Goal: Find specific page/section: Find specific page/section

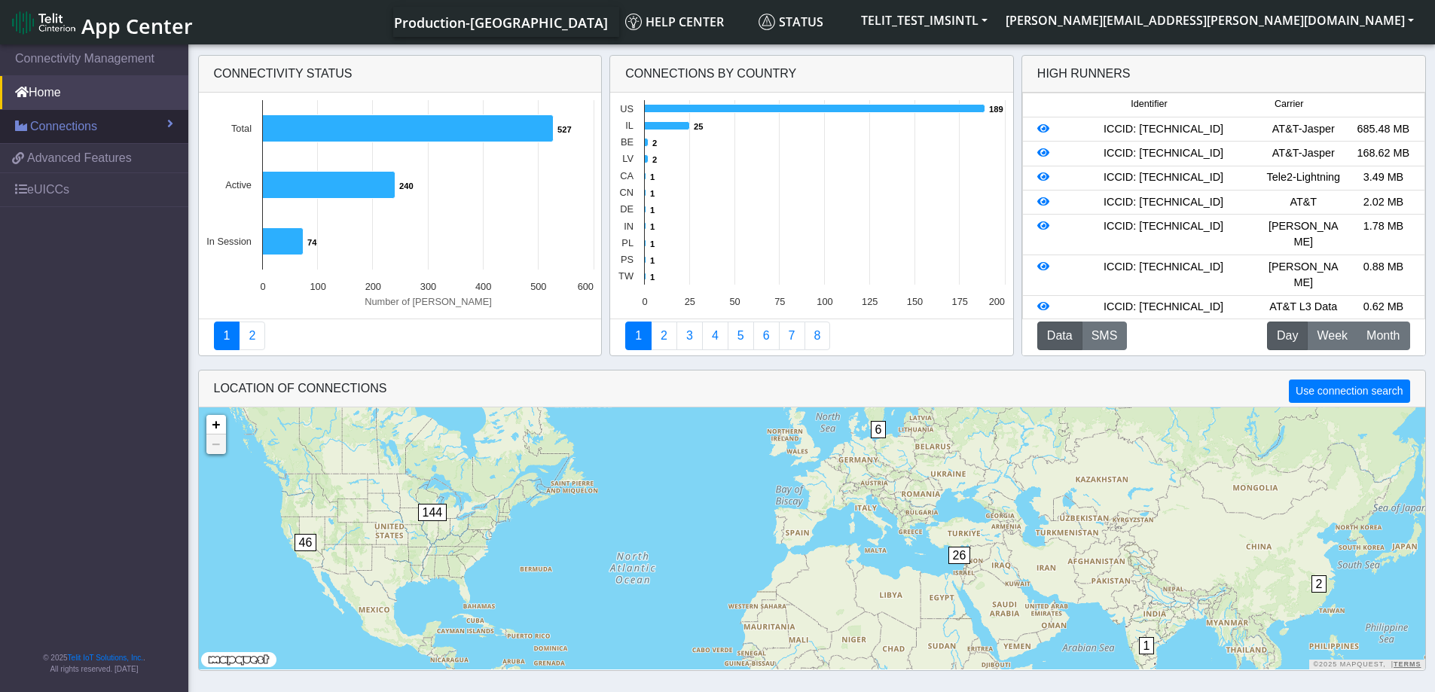
click at [72, 133] on span "Connections" at bounding box center [63, 127] width 67 height 18
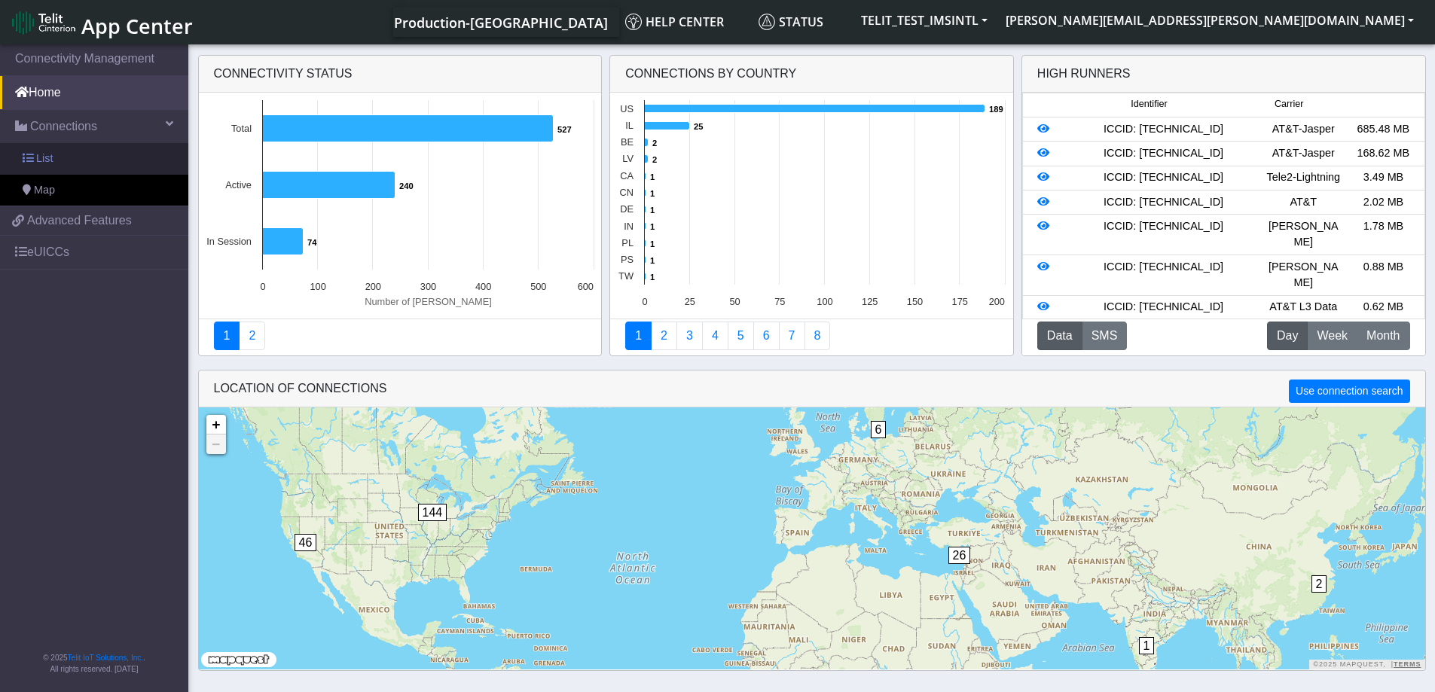
click at [59, 155] on link "List" at bounding box center [94, 159] width 188 height 32
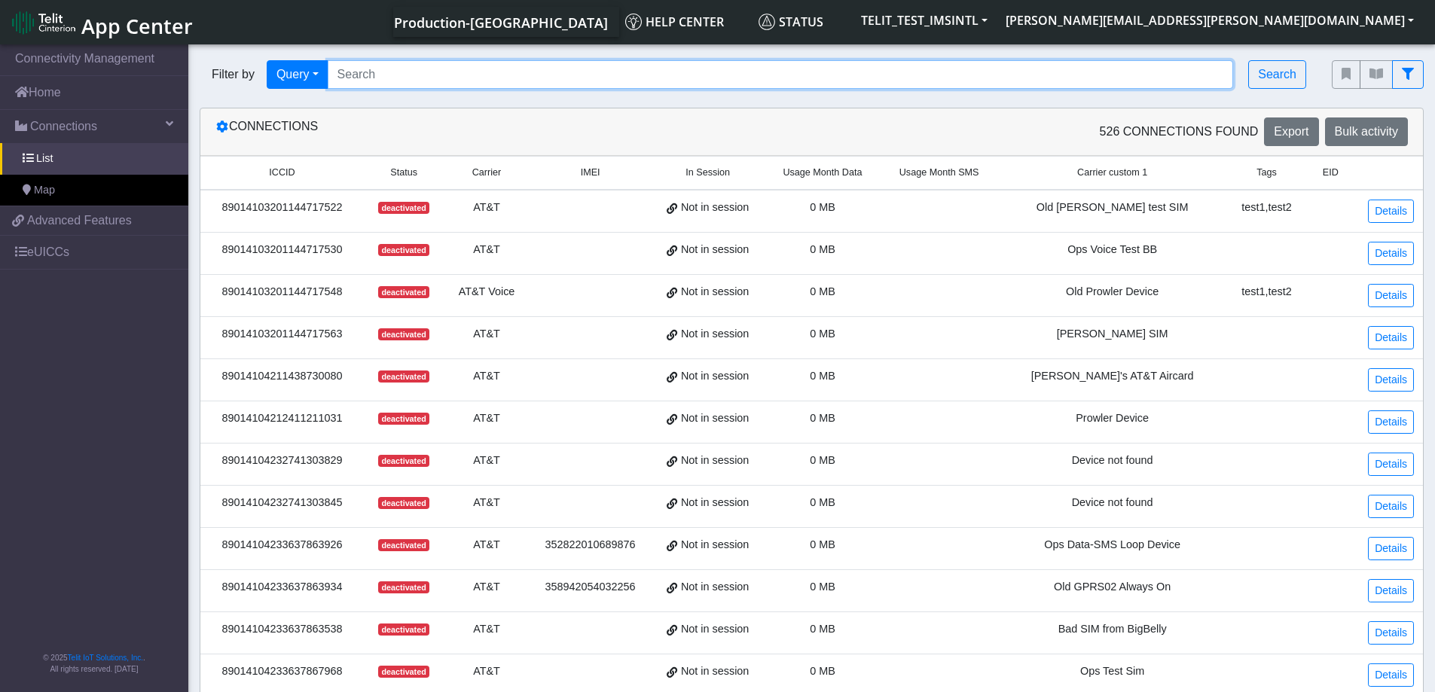
click at [388, 80] on input "Search..." at bounding box center [781, 74] width 906 height 29
paste input "89358151000031911285"
type input "89358151000031911285"
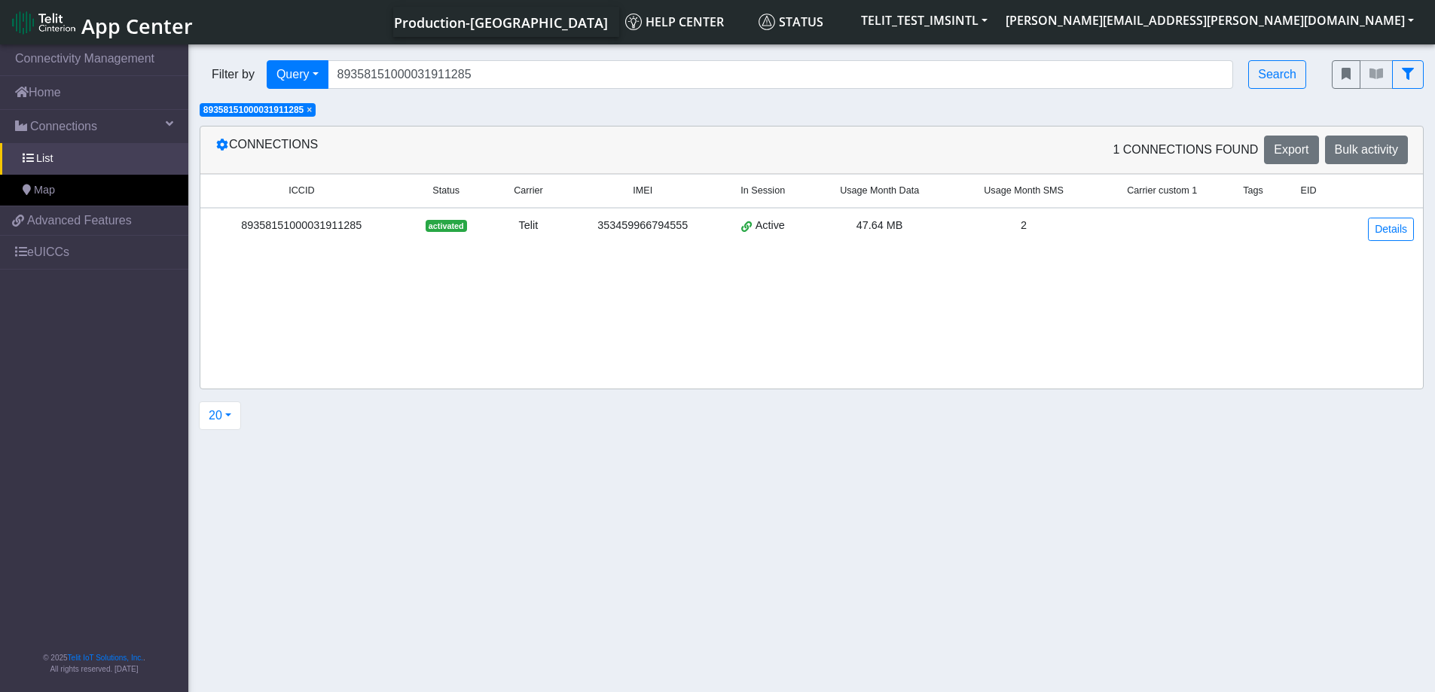
click at [350, 224] on div "89358151000031911285" at bounding box center [301, 226] width 185 height 17
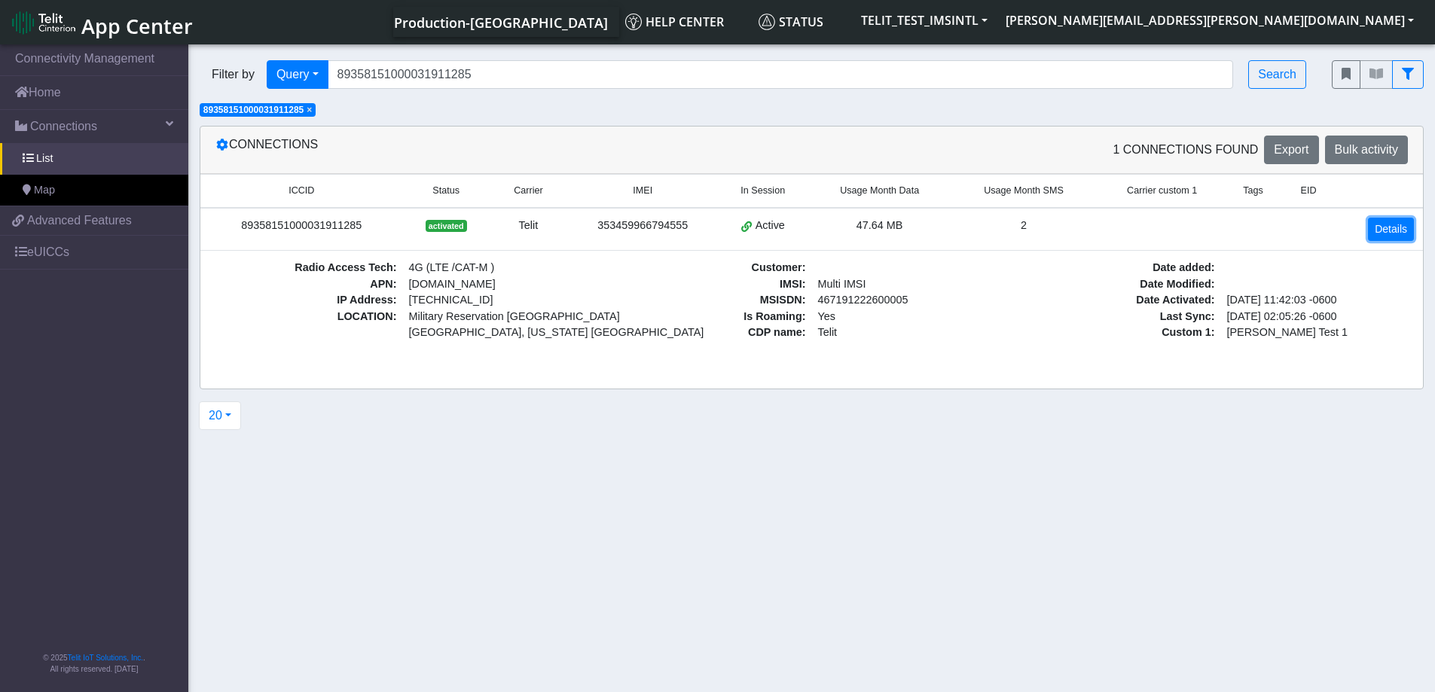
click at [1391, 236] on link "Details" at bounding box center [1391, 229] width 46 height 23
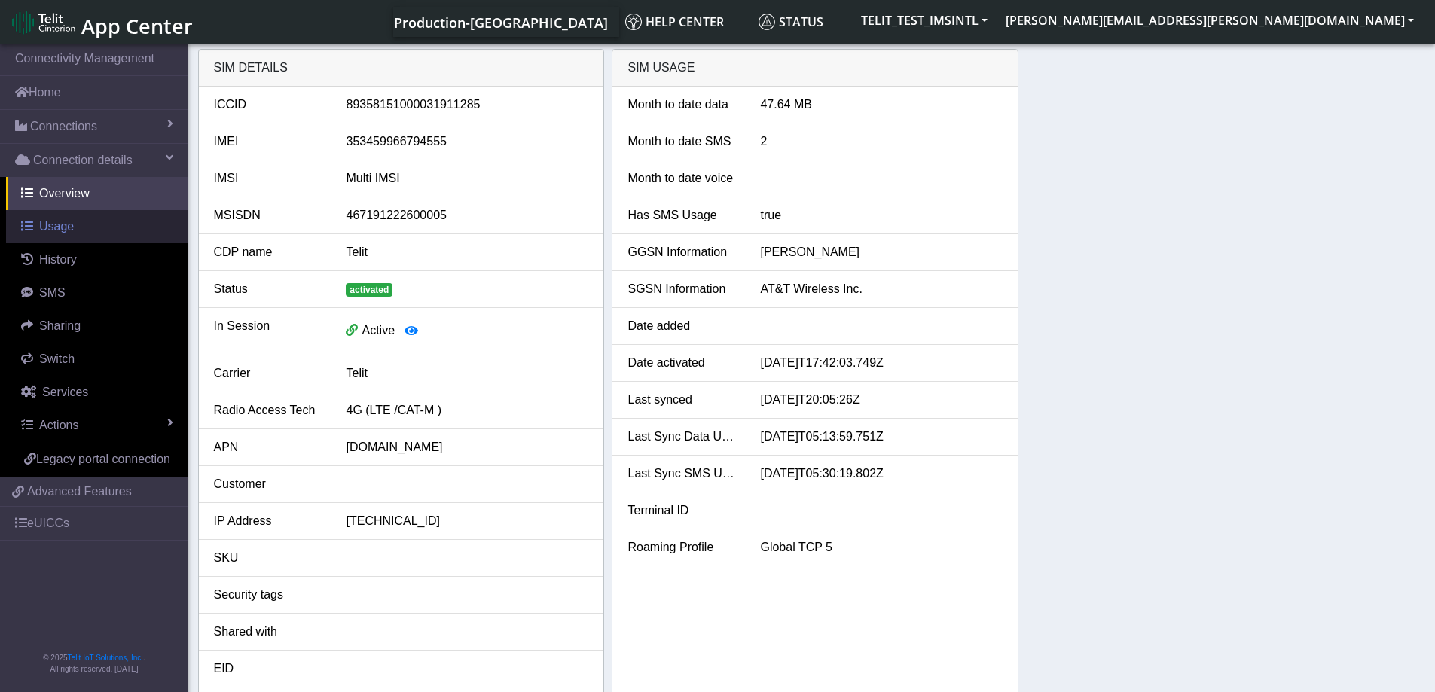
click at [55, 237] on link "Usage" at bounding box center [97, 226] width 182 height 33
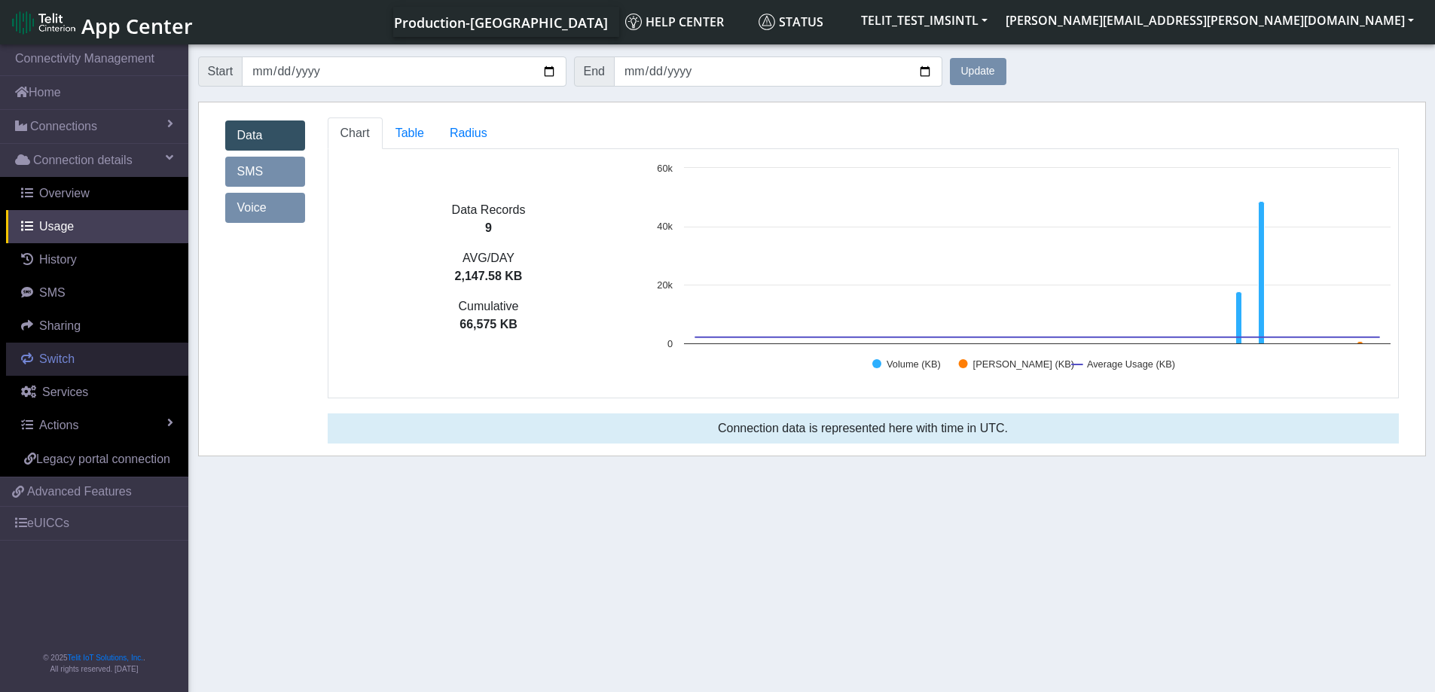
click at [50, 365] on span "Switch" at bounding box center [56, 359] width 35 height 13
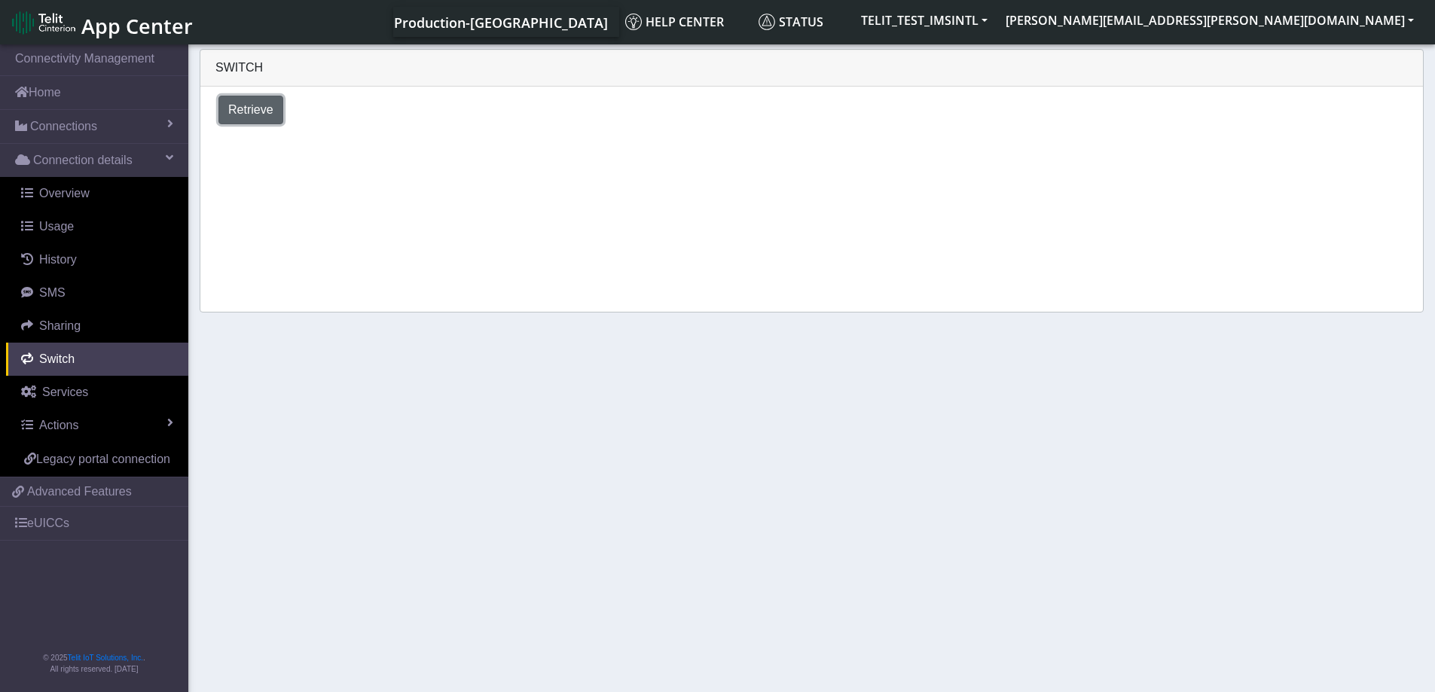
click at [256, 115] on span "Retrieve" at bounding box center [250, 109] width 45 height 13
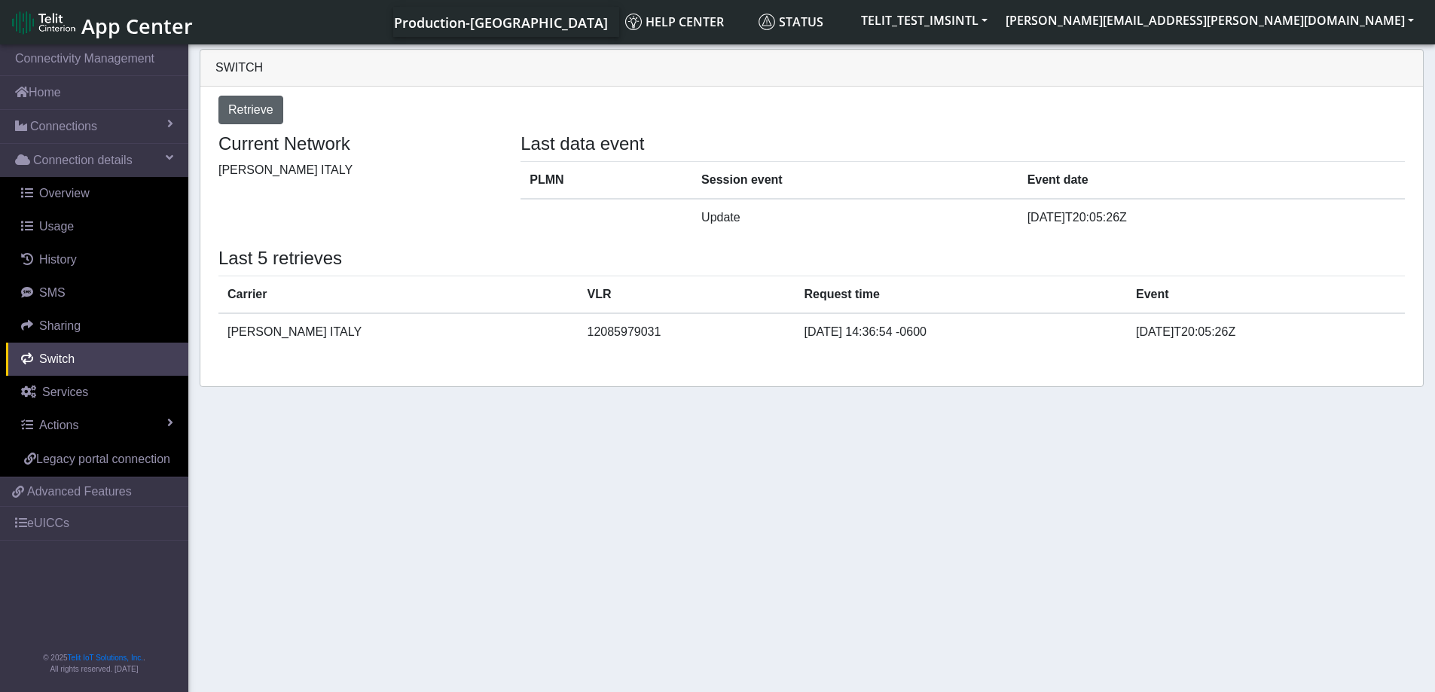
select select "[GEOGRAPHIC_DATA]"
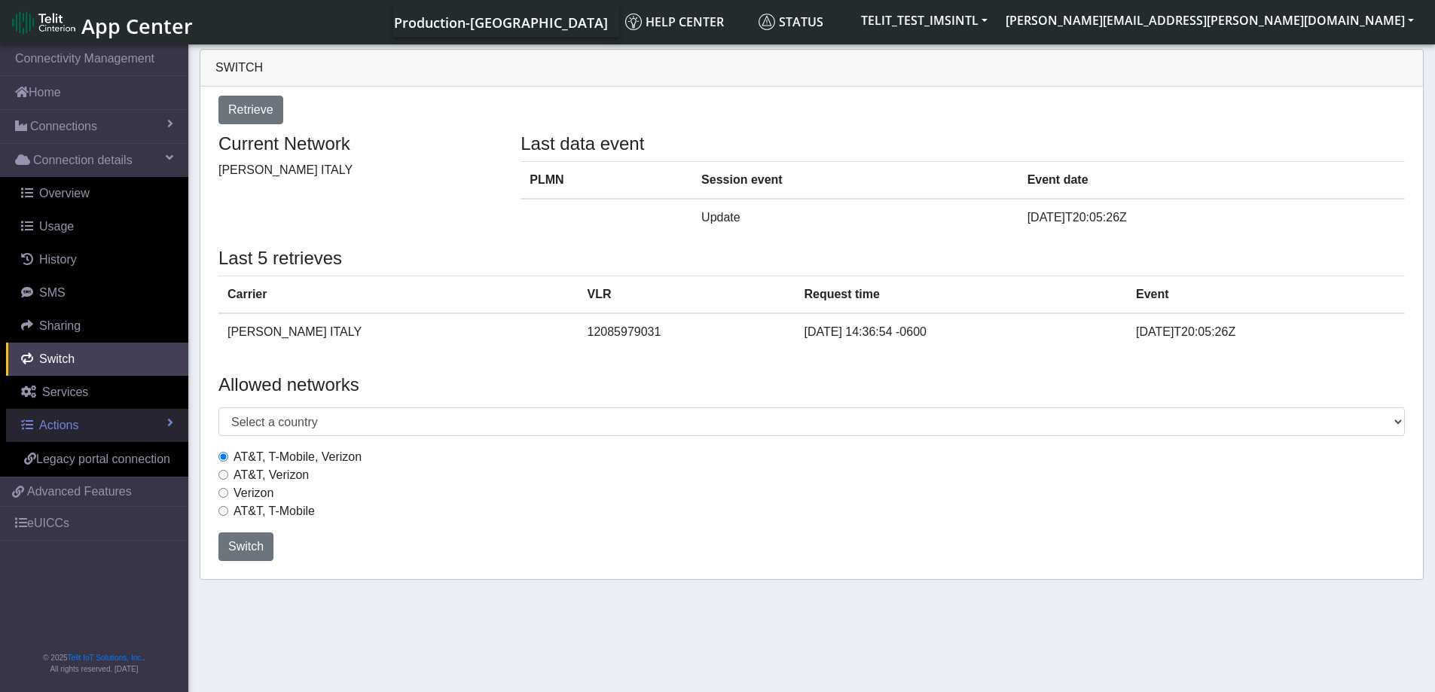
click at [56, 421] on span "Actions" at bounding box center [58, 425] width 39 height 13
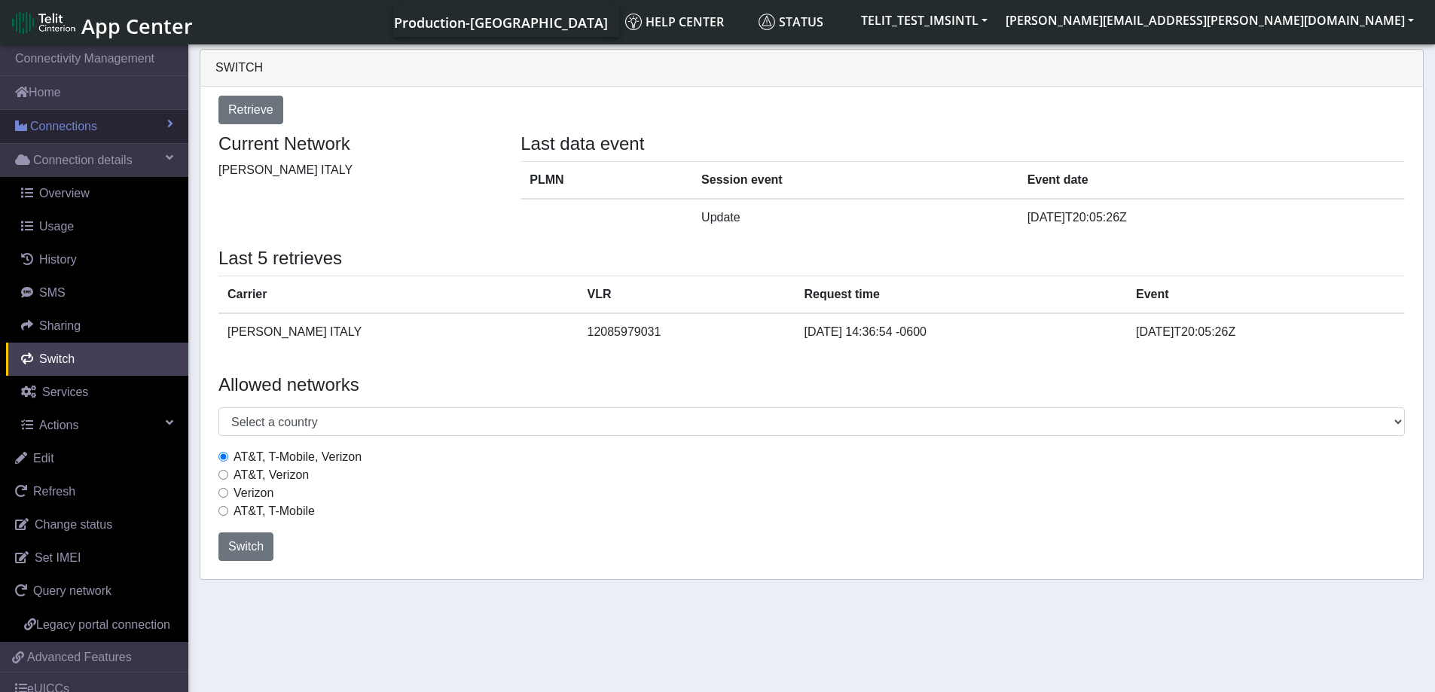
click at [63, 130] on span "Connections" at bounding box center [63, 127] width 67 height 18
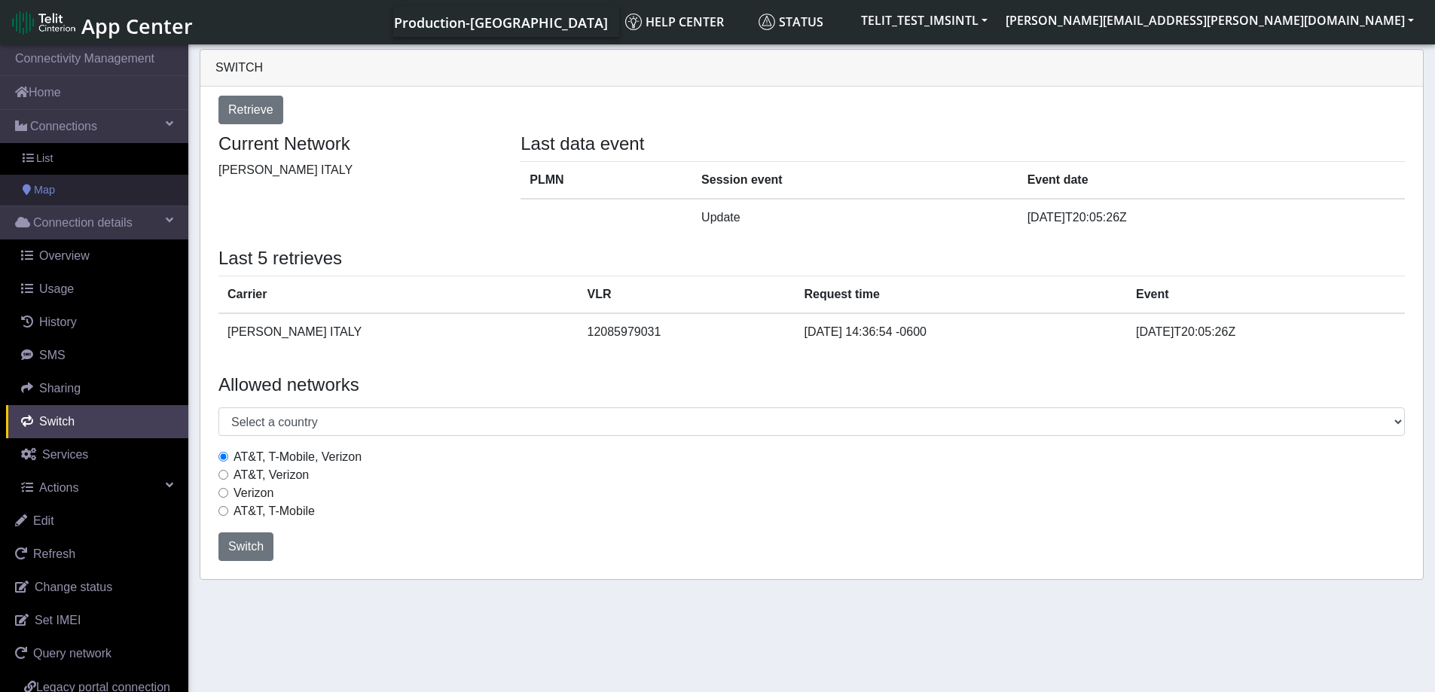
click at [50, 193] on span "Map" at bounding box center [44, 190] width 21 height 17
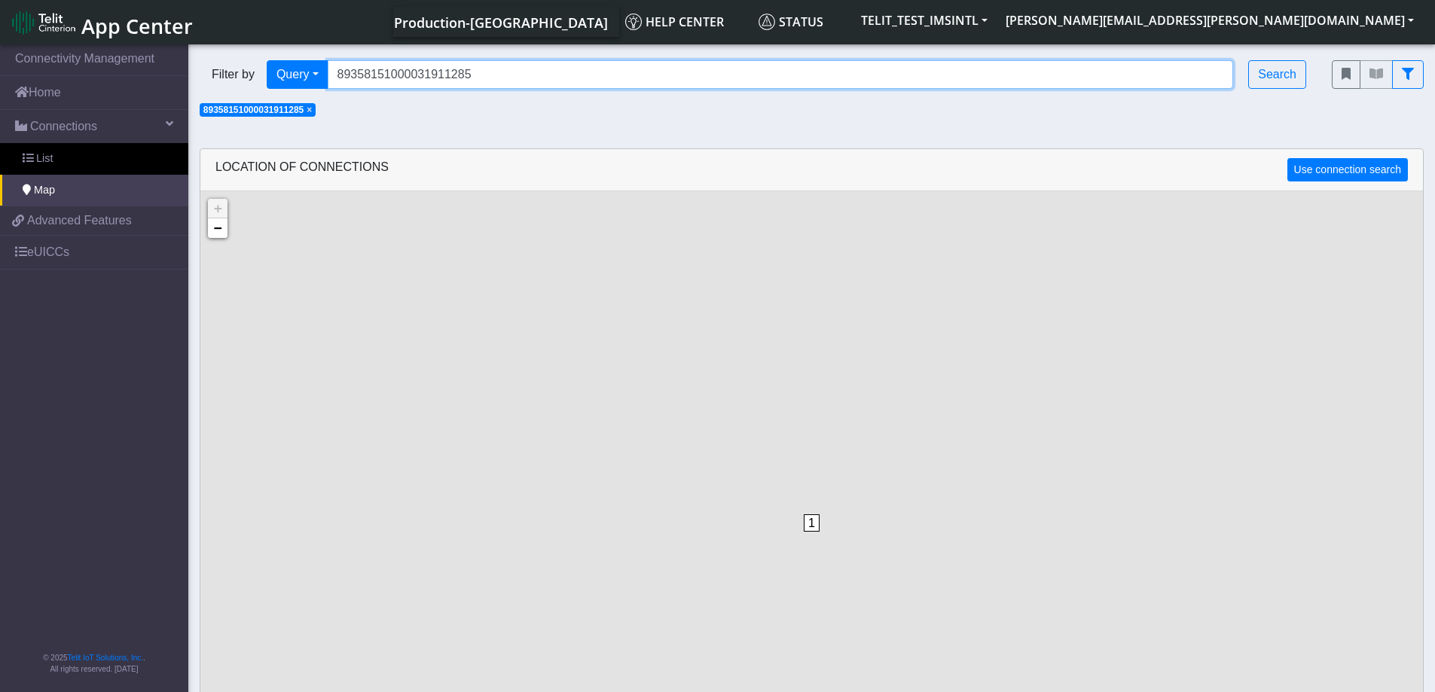
click at [491, 75] on input "89358151000031911285" at bounding box center [781, 74] width 906 height 29
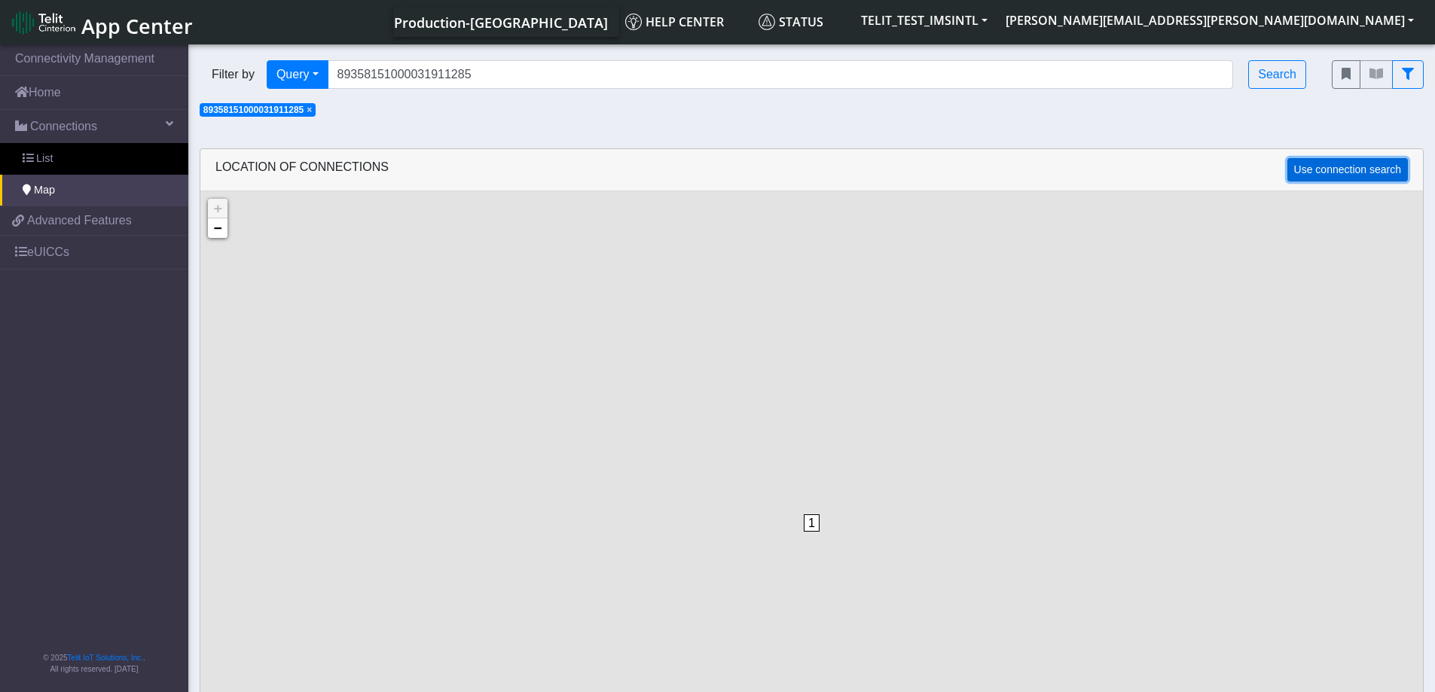
click at [1344, 171] on button "Use connection search" at bounding box center [1348, 169] width 121 height 23
click at [215, 227] on link "−" at bounding box center [218, 229] width 20 height 20
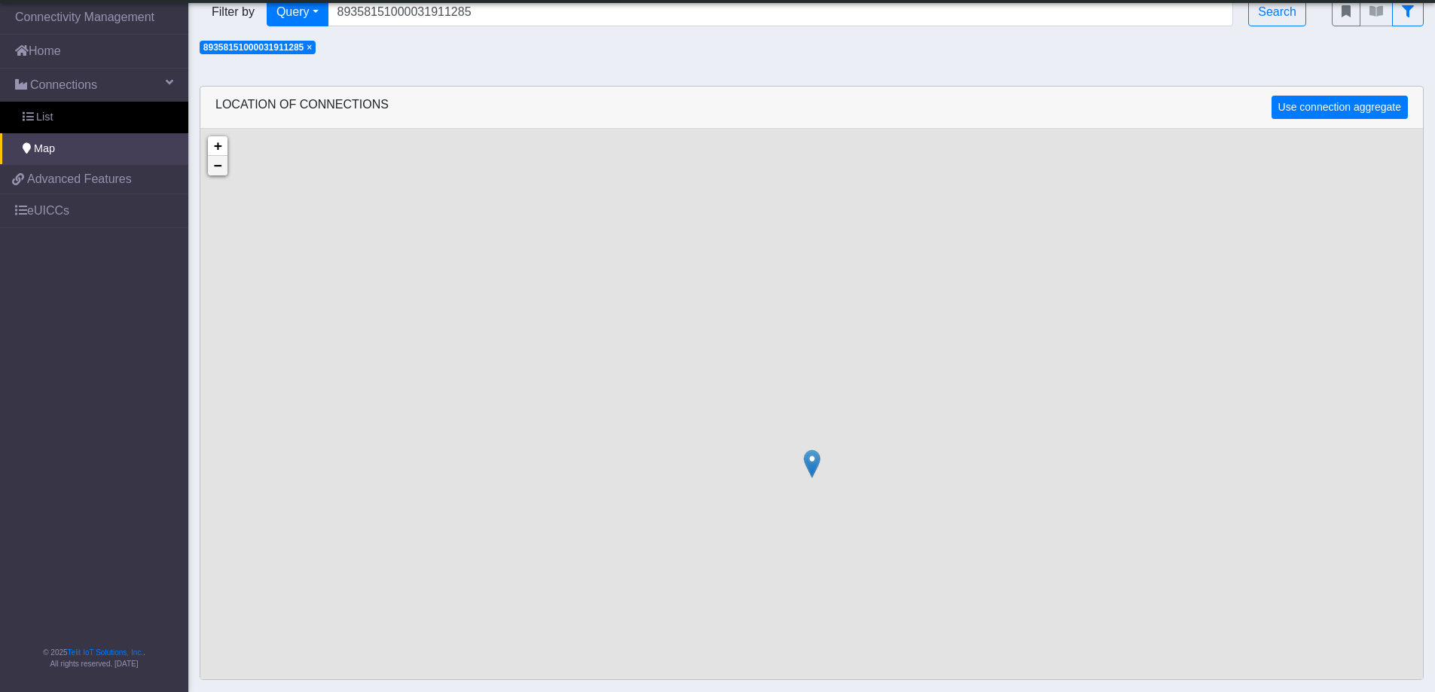
click at [219, 171] on link "−" at bounding box center [218, 166] width 20 height 20
click at [219, 167] on link "−" at bounding box center [218, 166] width 20 height 20
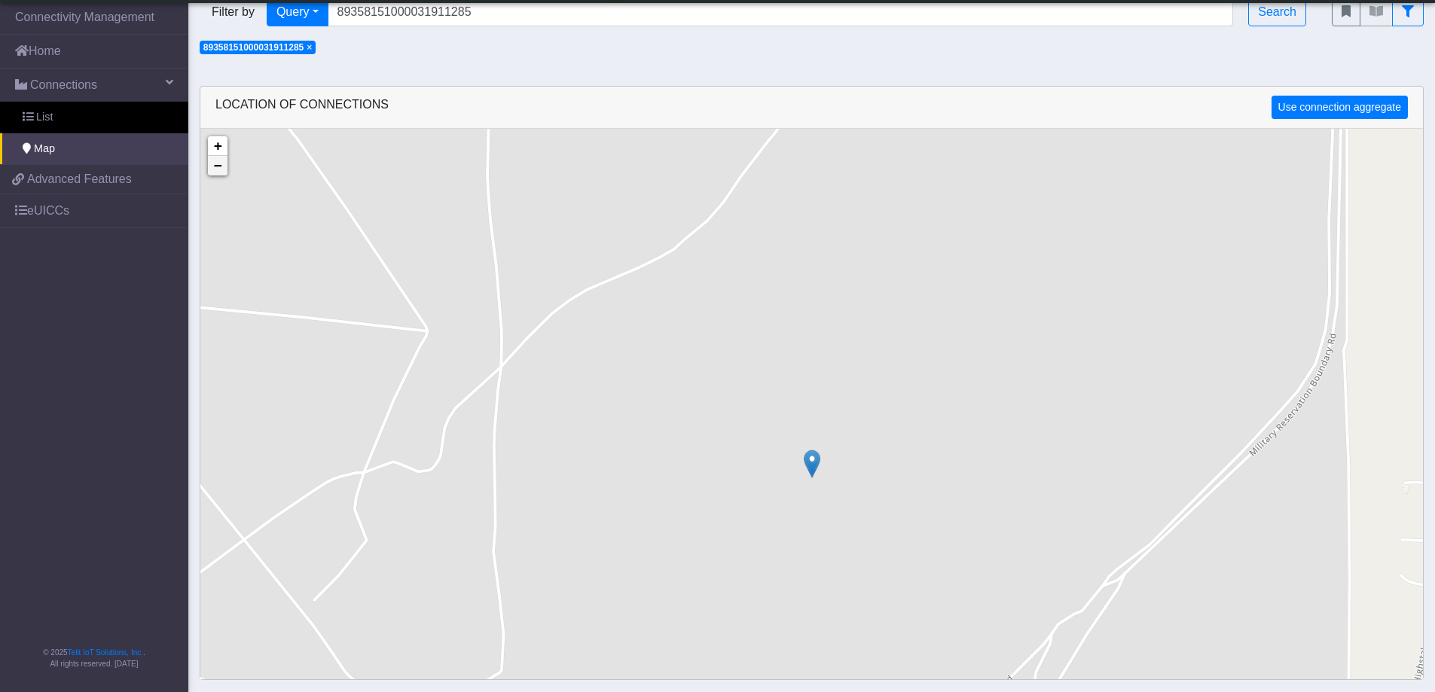
click at [219, 167] on link "−" at bounding box center [218, 166] width 20 height 20
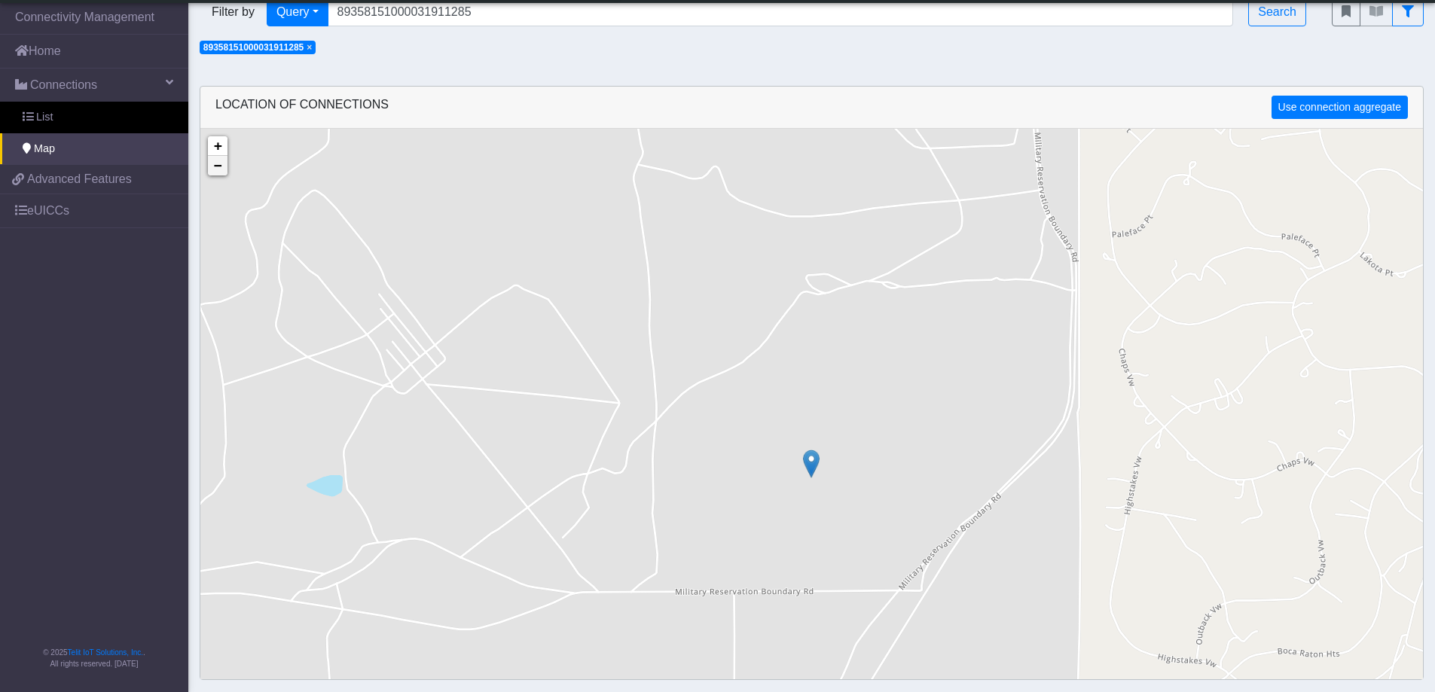
click at [219, 167] on link "−" at bounding box center [218, 166] width 20 height 20
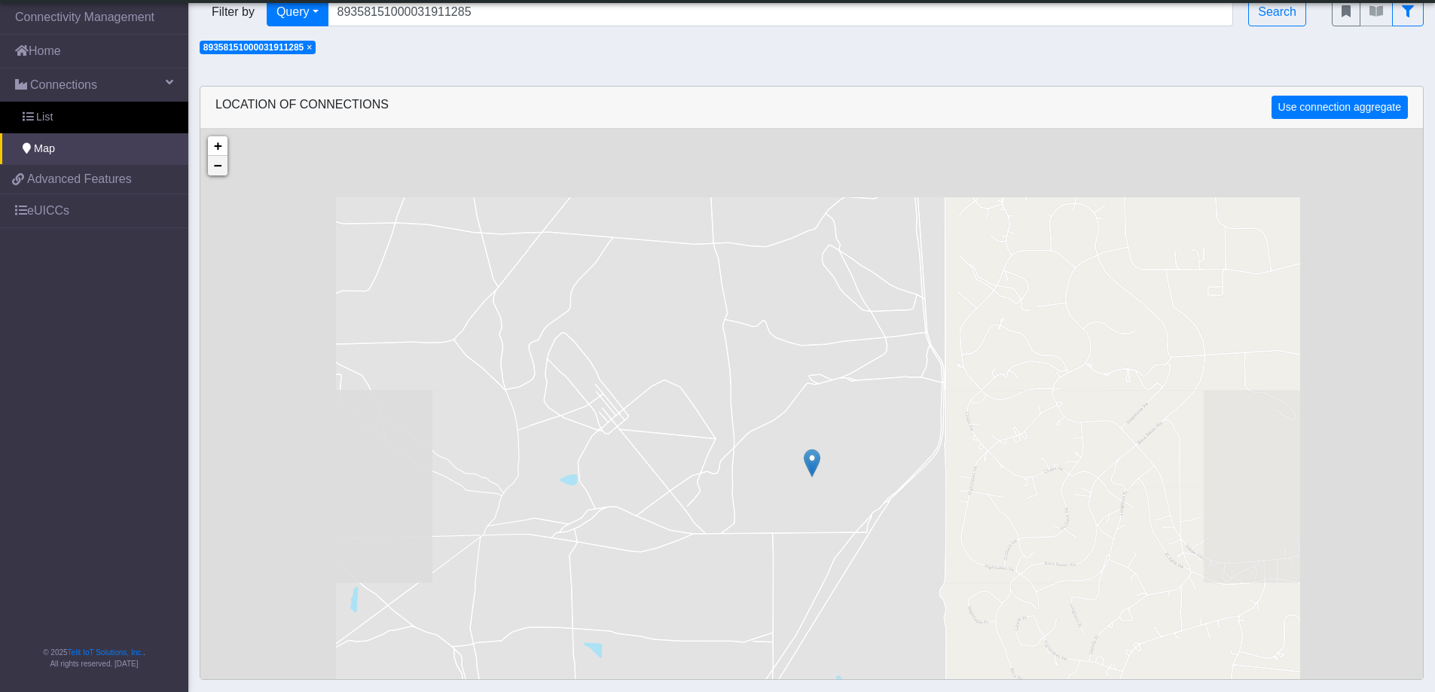
click at [219, 167] on link "−" at bounding box center [218, 166] width 20 height 20
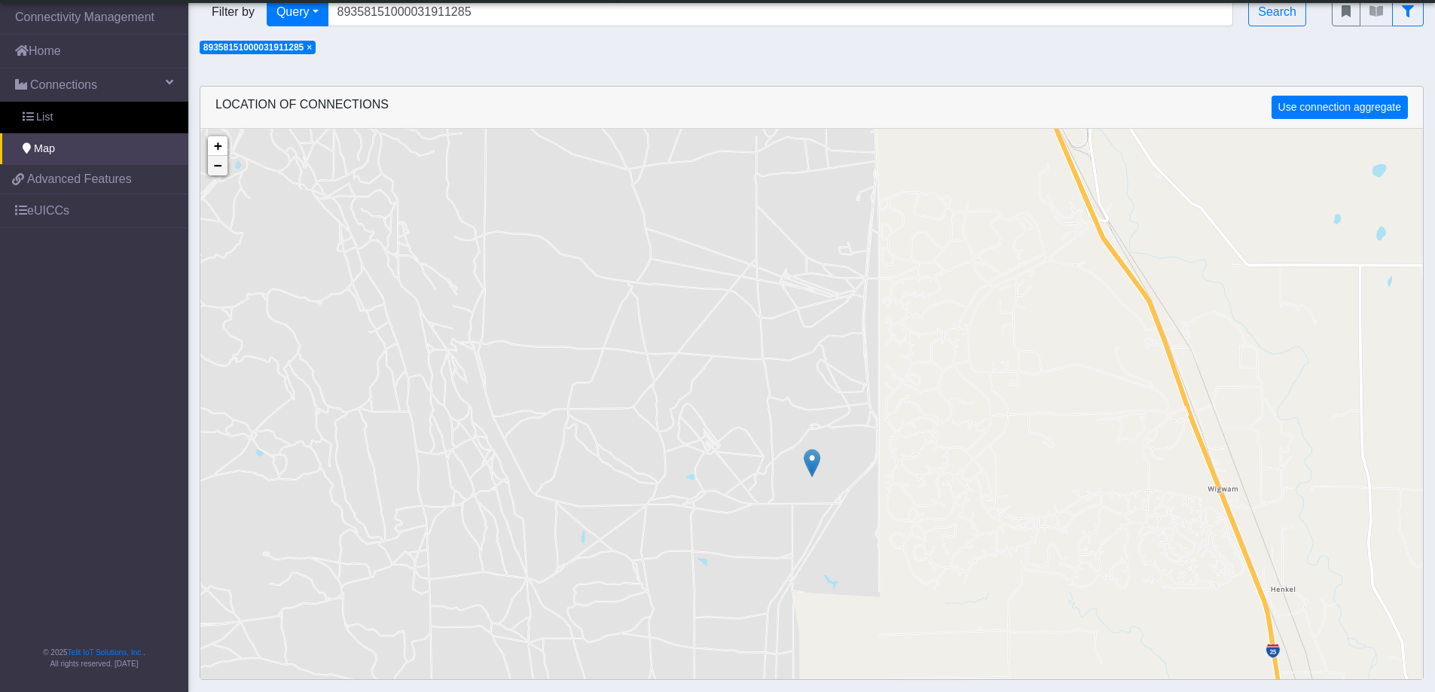
click at [219, 167] on link "−" at bounding box center [218, 166] width 20 height 20
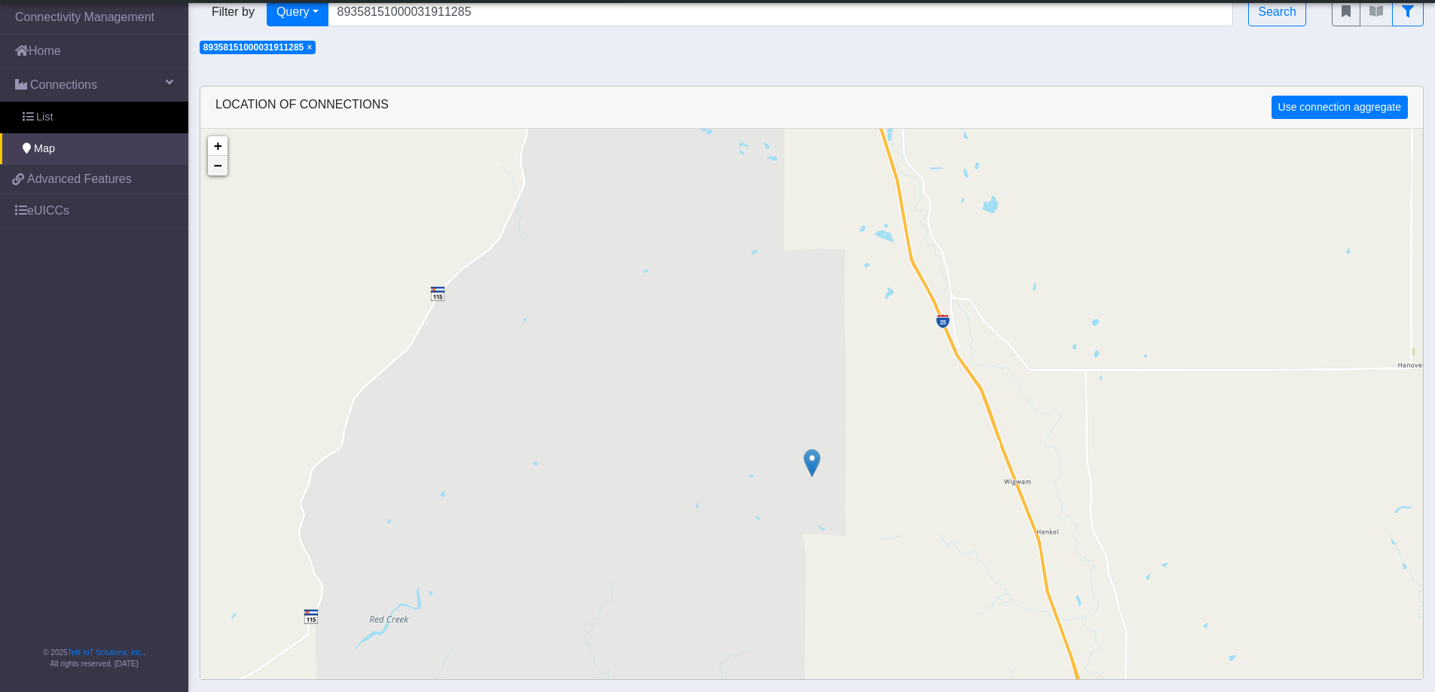
click at [219, 167] on link "−" at bounding box center [218, 166] width 20 height 20
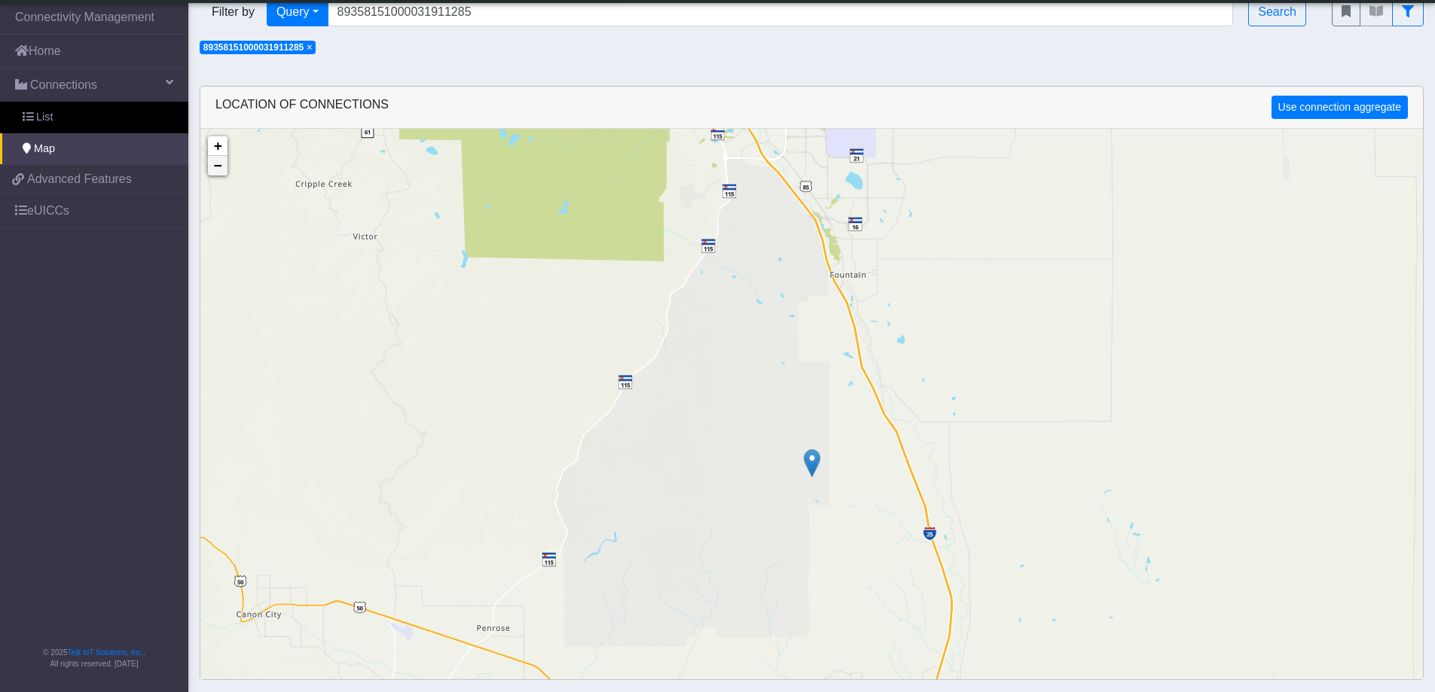
click at [219, 167] on link "−" at bounding box center [218, 166] width 20 height 20
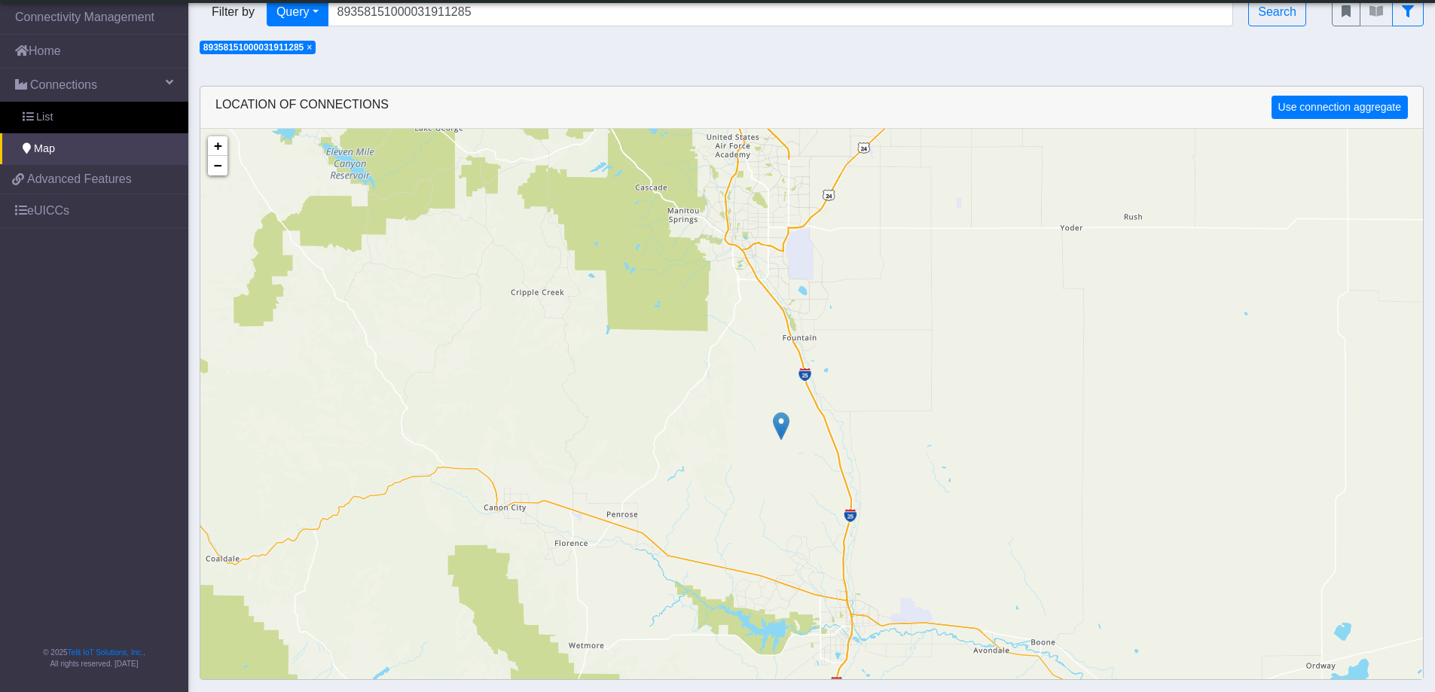
drag, startPoint x: 833, startPoint y: 499, endPoint x: 785, endPoint y: 444, distance: 73.2
click at [786, 444] on div "+ − ©2025 MapQuest, | Terms" at bounding box center [811, 475] width 1223 height 692
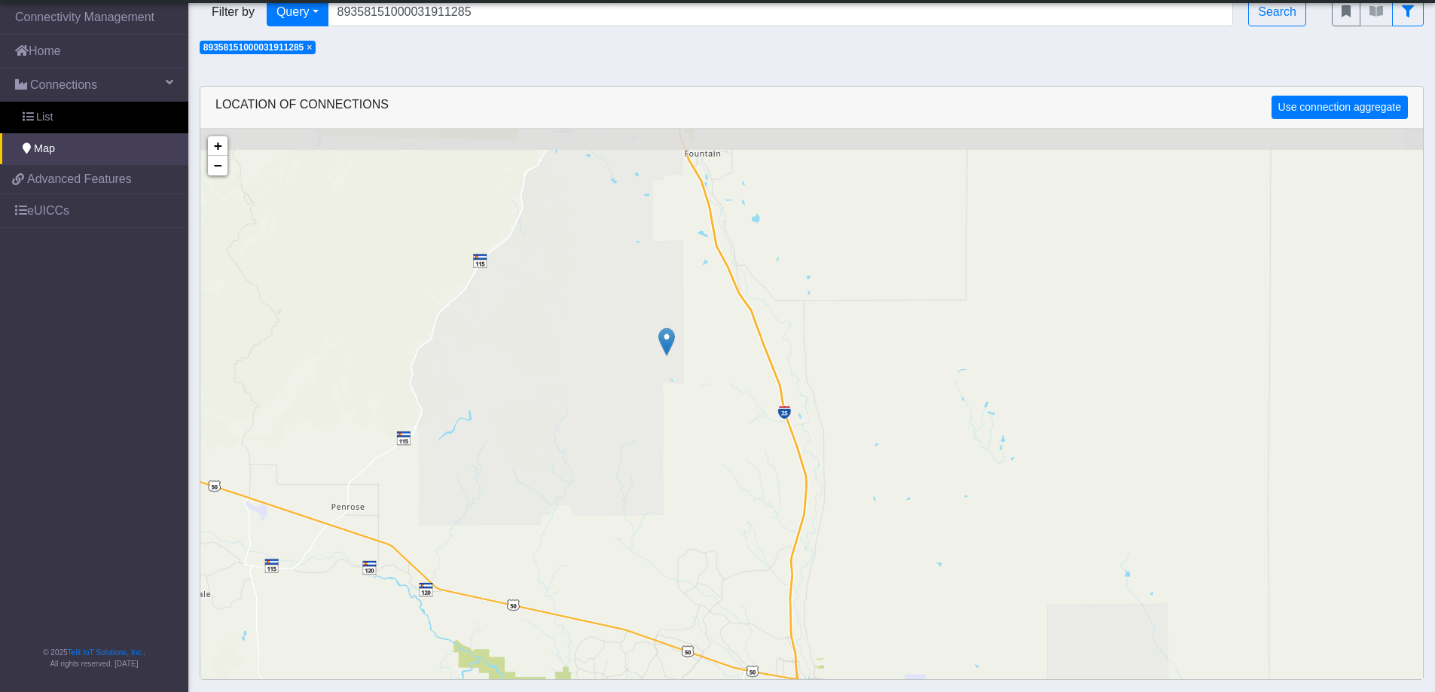
drag, startPoint x: 634, startPoint y: 322, endPoint x: 692, endPoint y: 457, distance: 147.2
click at [692, 457] on div "+ − ©2025 MapQuest, | Terms" at bounding box center [811, 475] width 1223 height 692
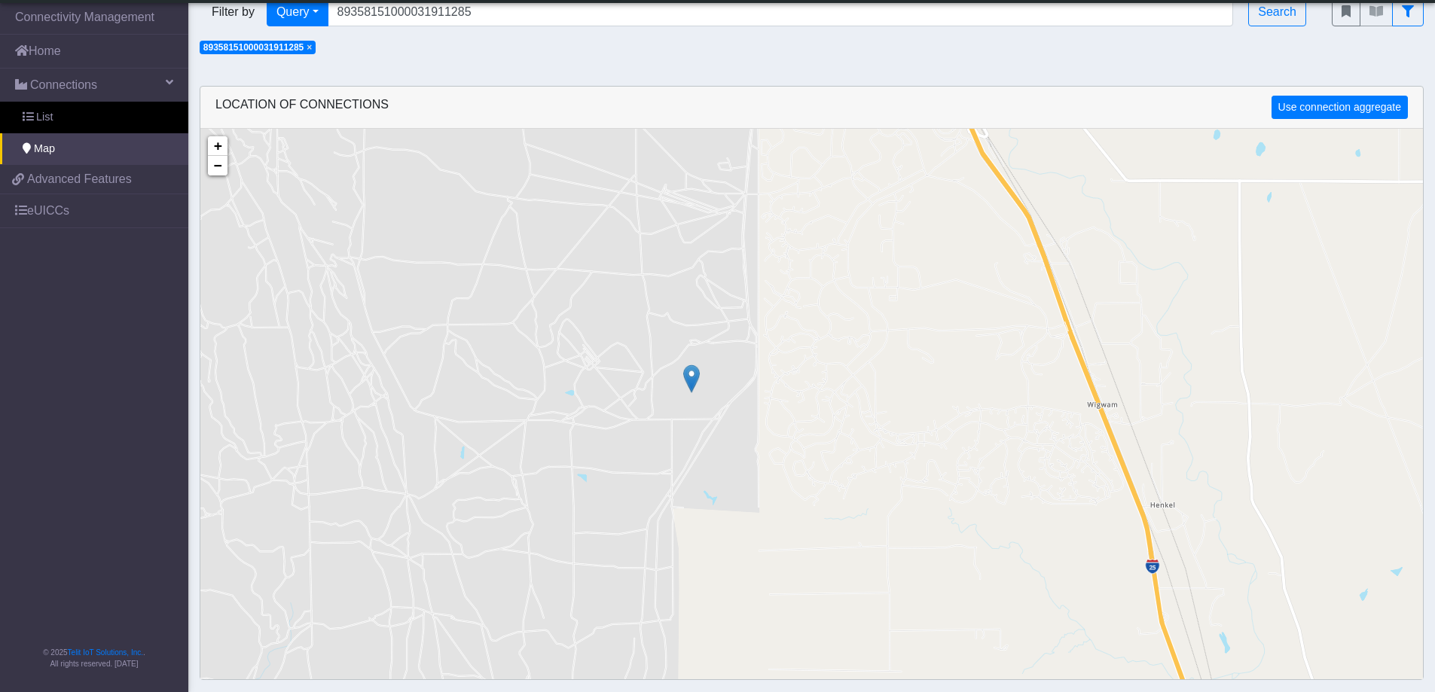
drag, startPoint x: 717, startPoint y: 444, endPoint x: 784, endPoint y: 524, distance: 105.4
click at [784, 524] on div "+ − ©2025 MapQuest, | Terms" at bounding box center [811, 475] width 1223 height 692
